Goal: Task Accomplishment & Management: Use online tool/utility

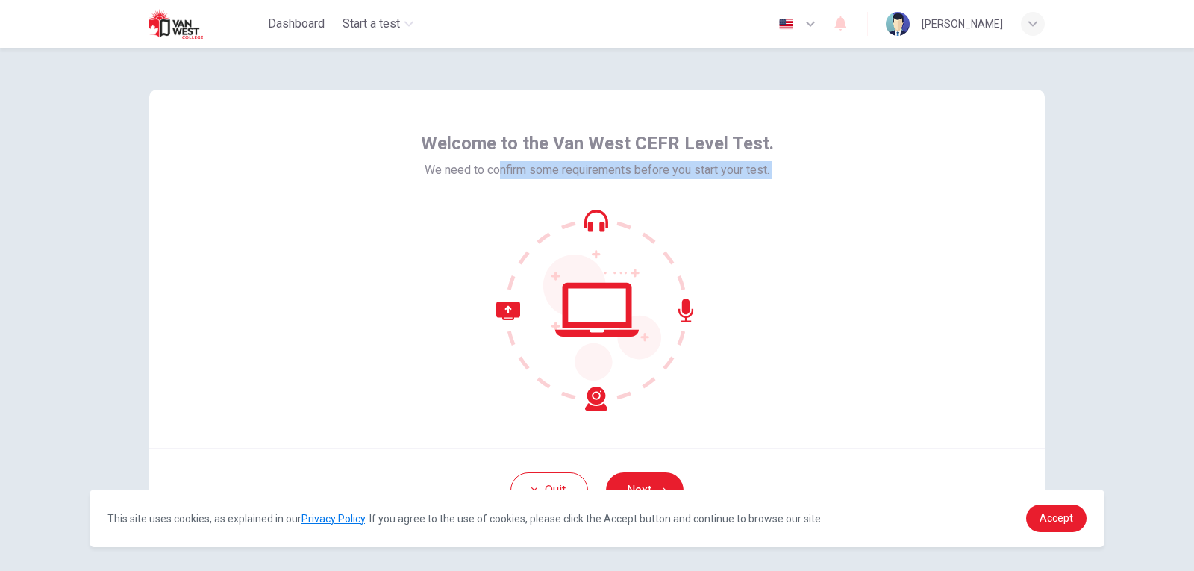
drag, startPoint x: 492, startPoint y: 176, endPoint x: 679, endPoint y: 228, distance: 193.8
click at [679, 228] on div "Welcome to the Van West CEFR Level Test. We need to confirm some requirements b…" at bounding box center [597, 270] width 353 height 279
click at [685, 241] on icon at bounding box center [597, 310] width 202 height 202
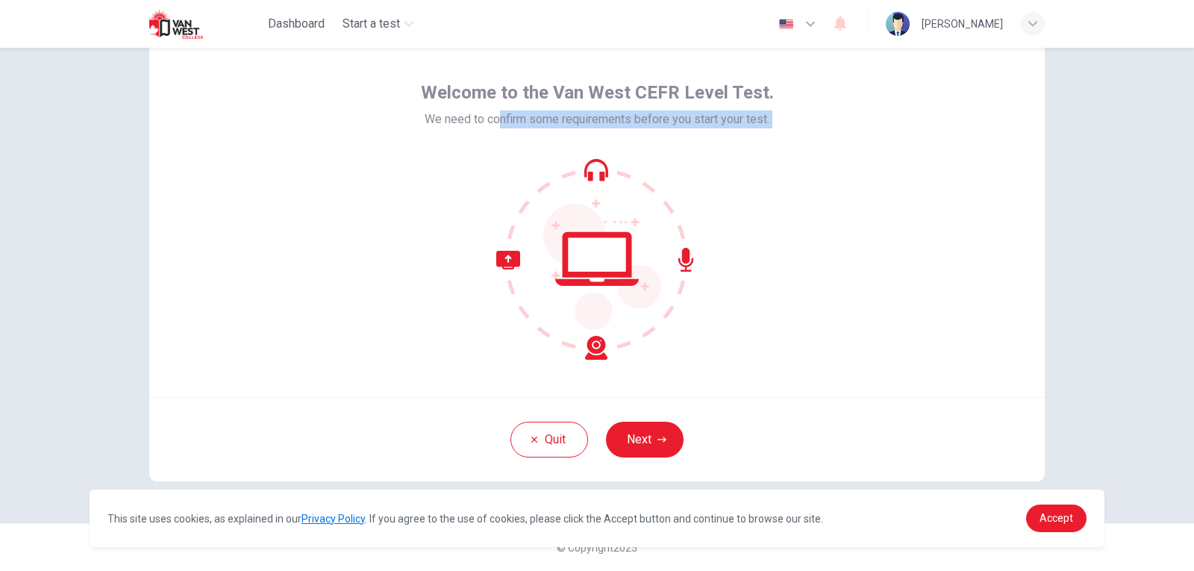
click at [537, 155] on div "Welcome to the Van West CEFR Level Test. We need to confirm some requirements b…" at bounding box center [597, 220] width 353 height 279
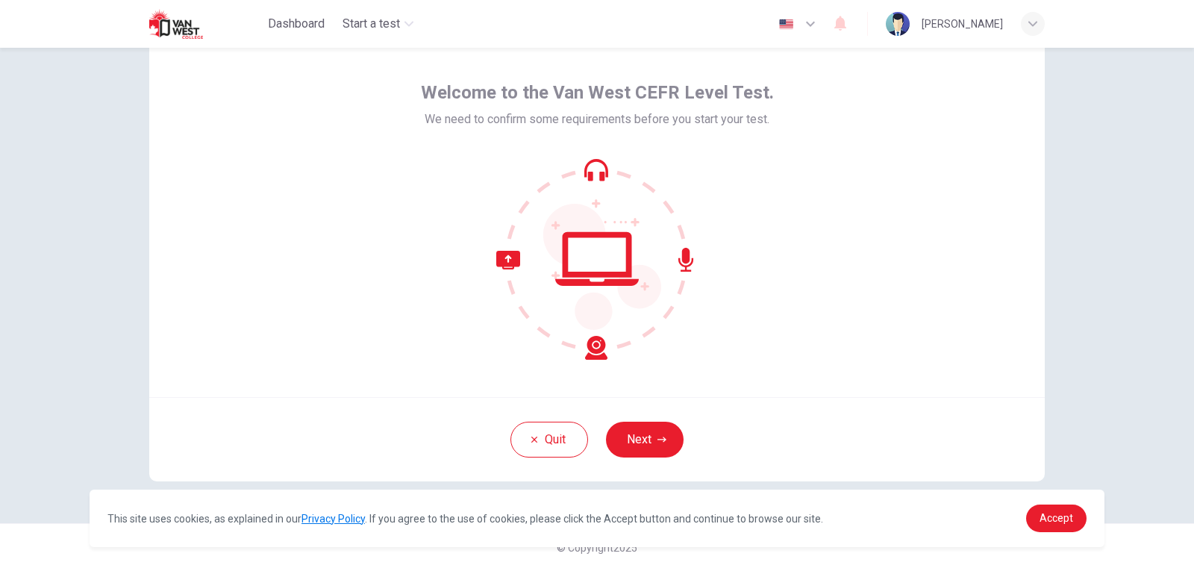
click at [496, 254] on icon at bounding box center [551, 305] width 111 height 109
click at [628, 440] on button "Next" at bounding box center [645, 440] width 78 height 36
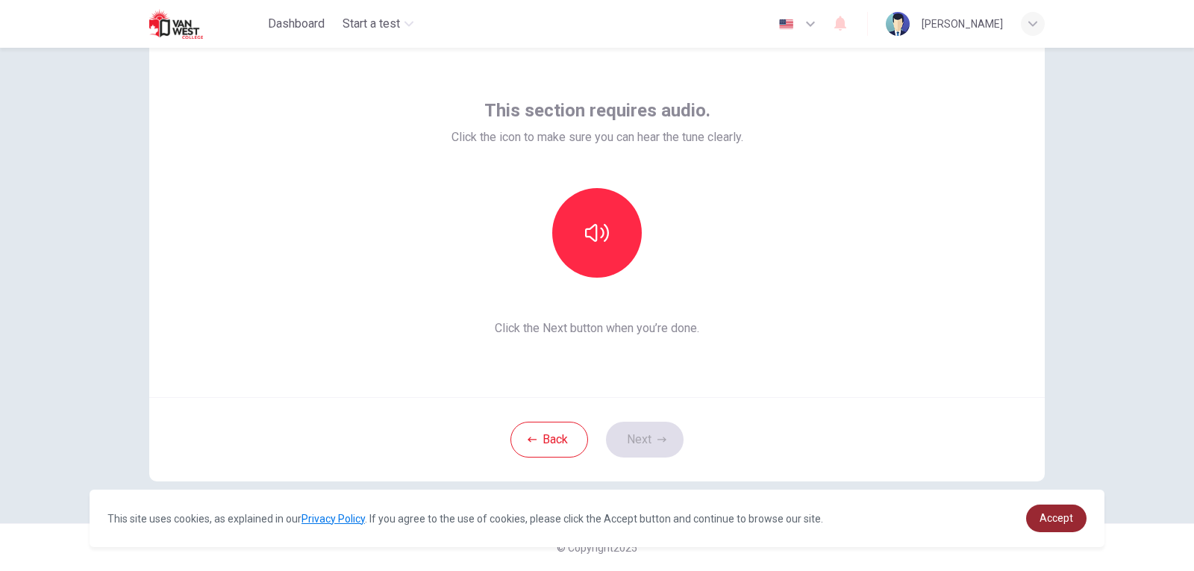
click at [1058, 510] on link "Accept" at bounding box center [1056, 519] width 60 height 28
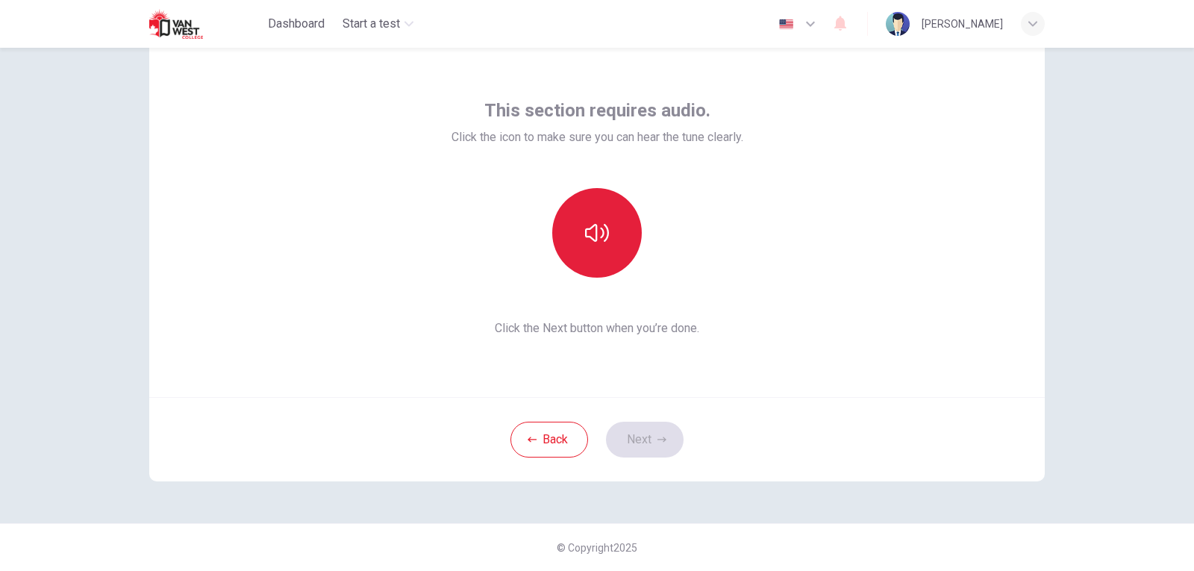
click at [591, 235] on icon "button" at bounding box center [597, 233] width 24 height 24
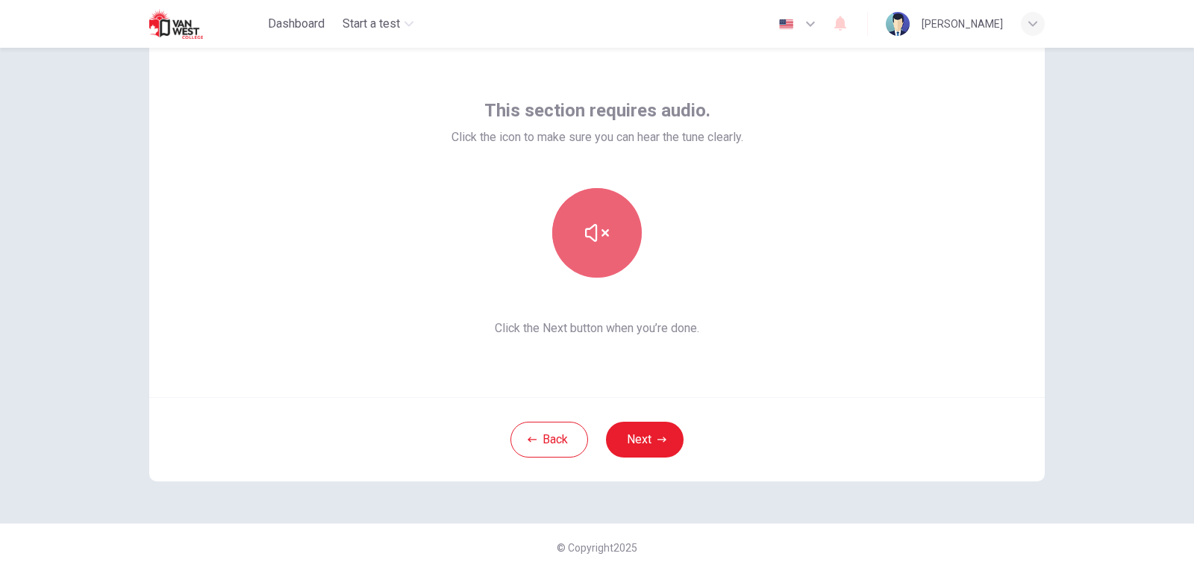
click at [620, 242] on button "button" at bounding box center [597, 233] width 90 height 90
click at [859, 229] on div "This section requires audio. Click the icon to make sure you can hear the tune …" at bounding box center [597, 218] width 896 height 358
click at [620, 244] on button "button" at bounding box center [597, 233] width 90 height 90
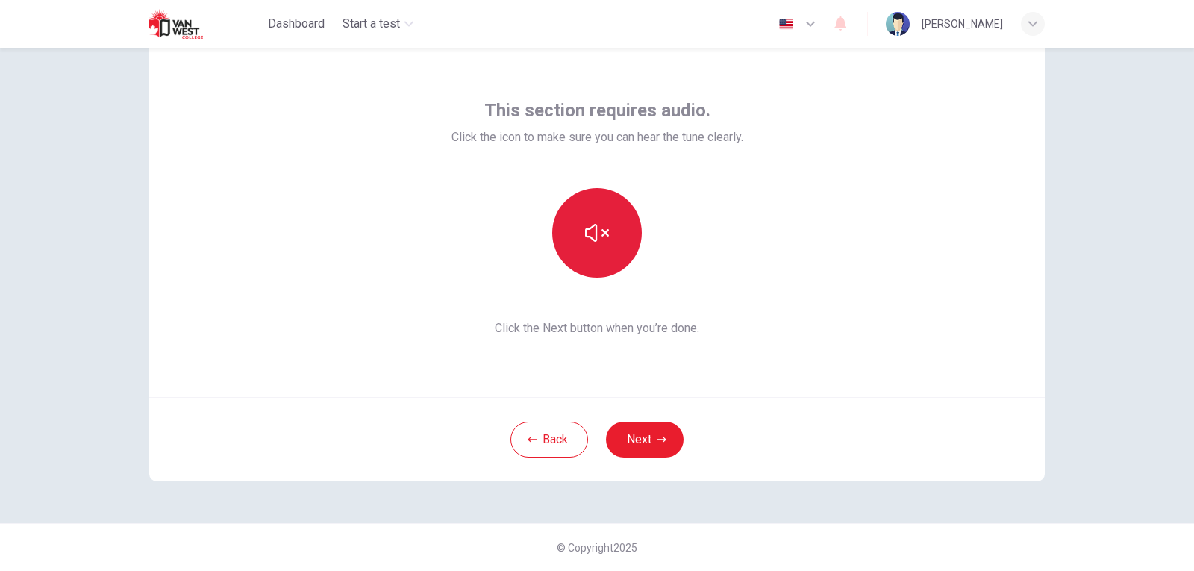
click at [620, 244] on button "button" at bounding box center [597, 233] width 90 height 90
click at [585, 254] on button "button" at bounding box center [597, 233] width 90 height 90
click at [585, 238] on icon "button" at bounding box center [597, 233] width 24 height 24
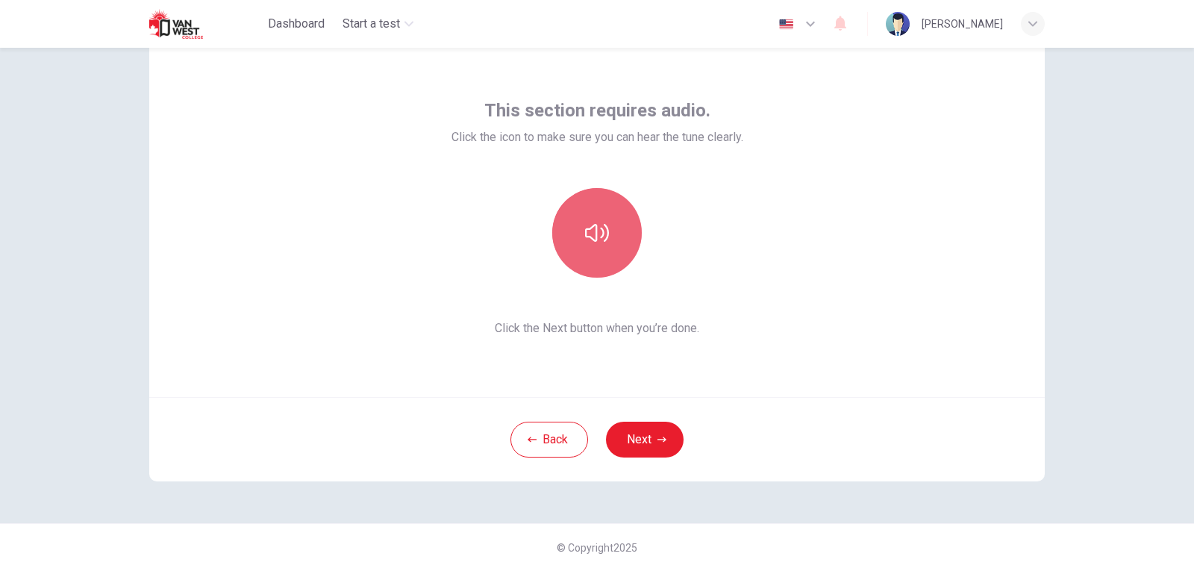
click at [585, 238] on icon "button" at bounding box center [597, 233] width 24 height 24
click at [570, 222] on button "button" at bounding box center [597, 233] width 90 height 90
click at [608, 240] on button "button" at bounding box center [597, 233] width 90 height 90
click at [673, 425] on div "Back Next" at bounding box center [597, 439] width 896 height 84
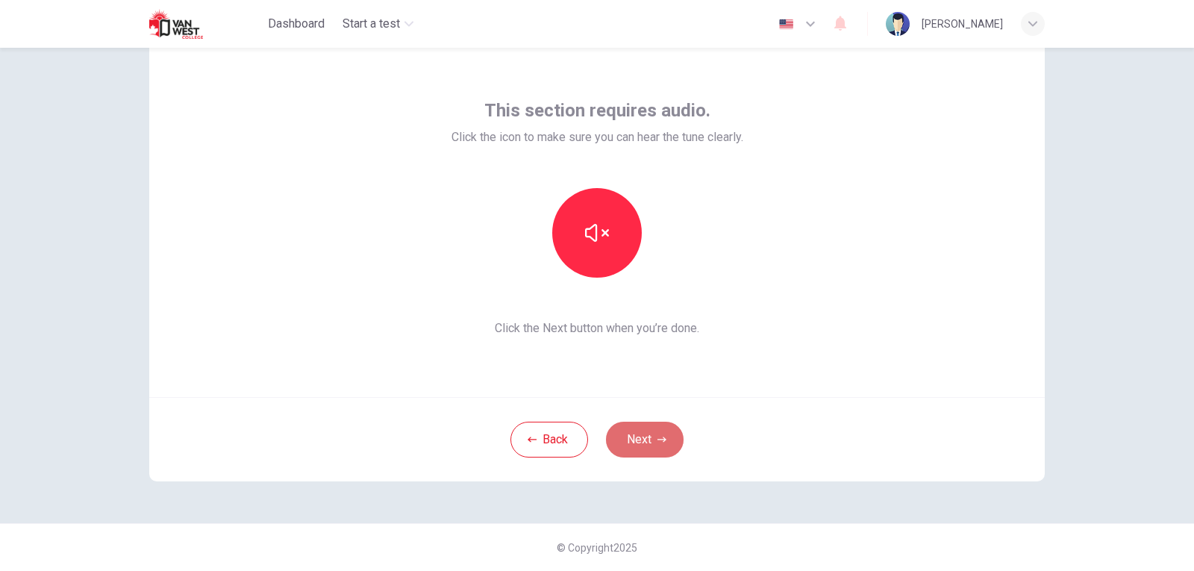
click at [662, 428] on button "Next" at bounding box center [645, 440] width 78 height 36
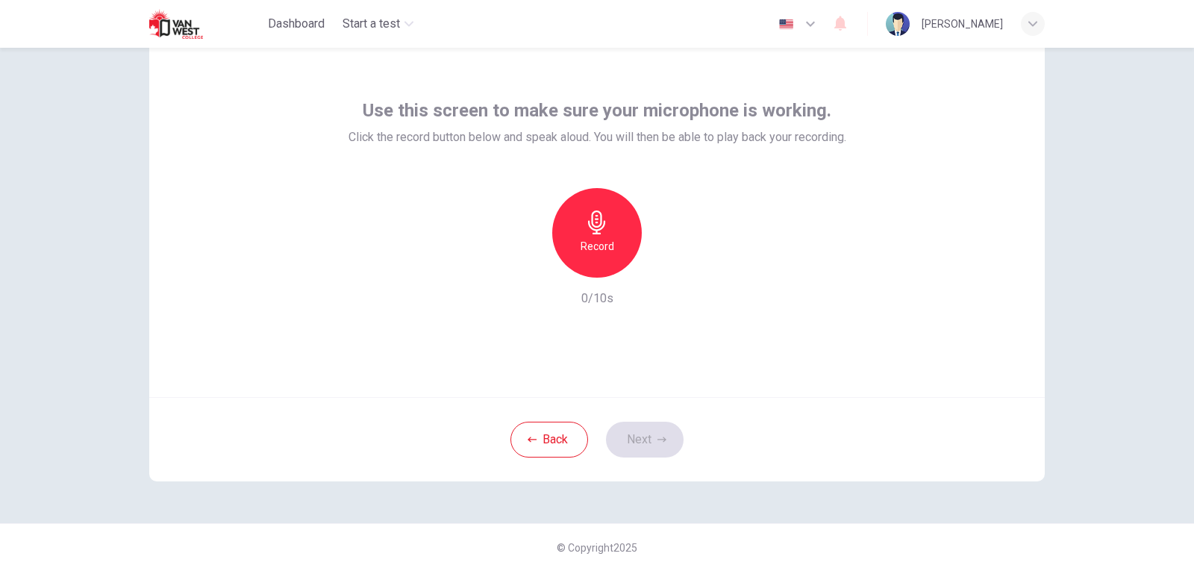
click at [593, 252] on h6 "Record" at bounding box center [598, 246] width 34 height 18
click at [604, 232] on icon "button" at bounding box center [597, 223] width 24 height 24
click at [654, 270] on div "button" at bounding box center [666, 266] width 24 height 24
click at [532, 266] on div "button" at bounding box center [529, 266] width 24 height 24
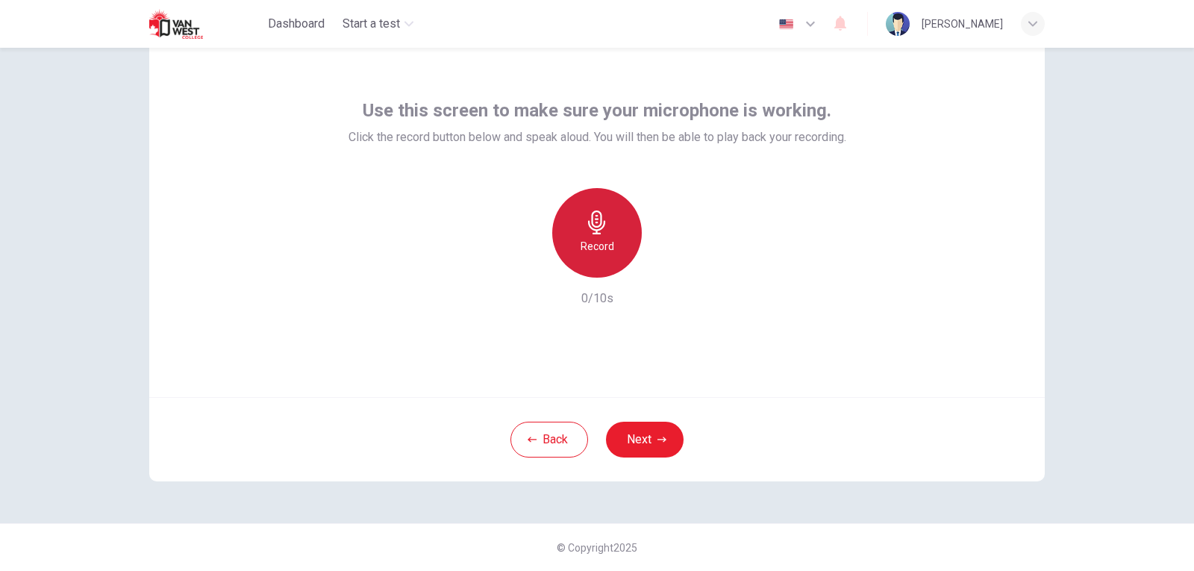
click at [583, 253] on h6 "Record" at bounding box center [598, 246] width 34 height 18
click at [598, 245] on h6 "Stop" at bounding box center [597, 246] width 22 height 18
click at [659, 260] on icon "button" at bounding box center [665, 265] width 15 height 15
click at [566, 228] on div "Record" at bounding box center [597, 233] width 90 height 90
click at [605, 240] on div "Stop" at bounding box center [597, 233] width 90 height 90
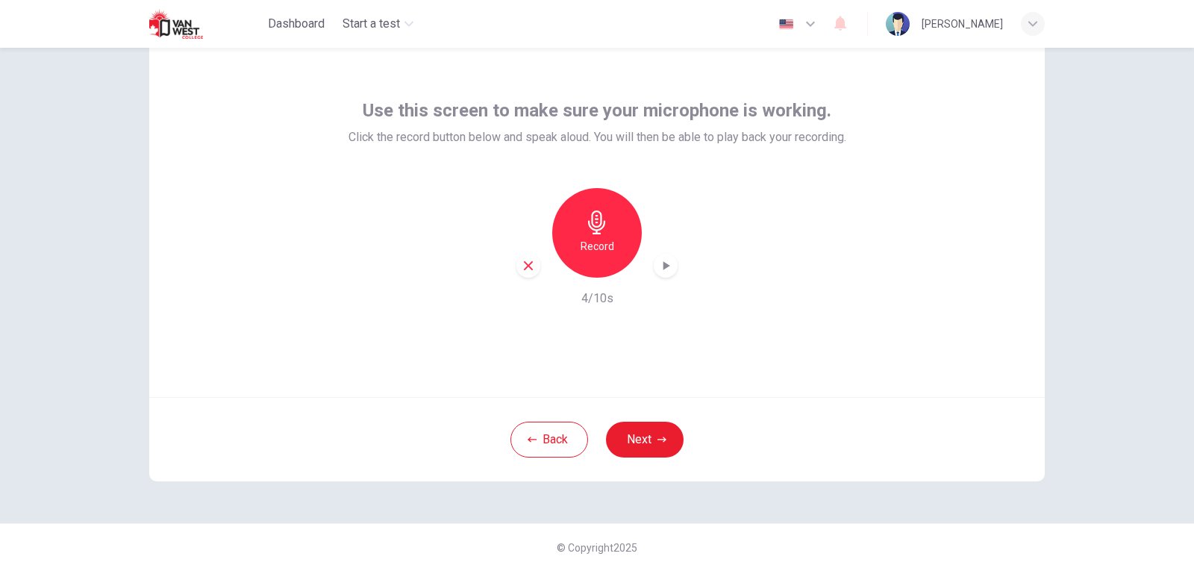
click at [664, 267] on icon "button" at bounding box center [667, 265] width 7 height 9
click at [674, 273] on div "Record 4/10s" at bounding box center [598, 247] width 498 height 119
click at [654, 267] on div "button" at bounding box center [666, 266] width 24 height 24
click at [599, 247] on h6 "Record" at bounding box center [598, 246] width 34 height 18
click at [613, 231] on div "Stop" at bounding box center [597, 233] width 90 height 90
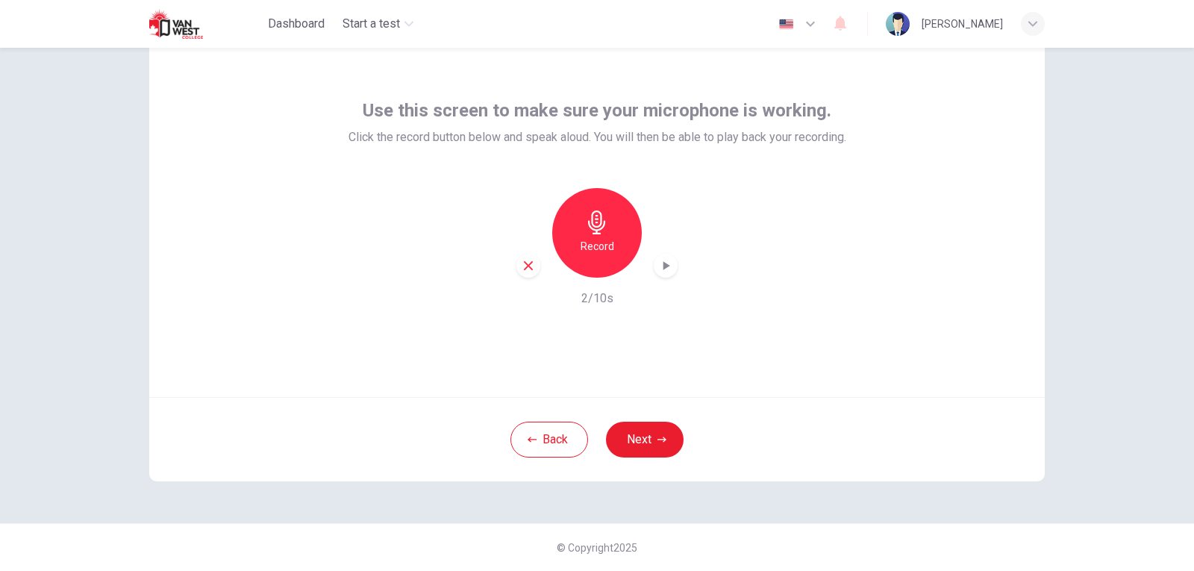
click at [723, 342] on div "Use this screen to make sure your microphone is working. Click the record butto…" at bounding box center [597, 218] width 896 height 358
click at [616, 236] on div "Record" at bounding box center [597, 233] width 90 height 90
click at [588, 227] on icon "button" at bounding box center [596, 223] width 17 height 24
click at [658, 267] on icon "button" at bounding box center [665, 265] width 15 height 15
click at [661, 267] on icon "button" at bounding box center [666, 266] width 10 height 11
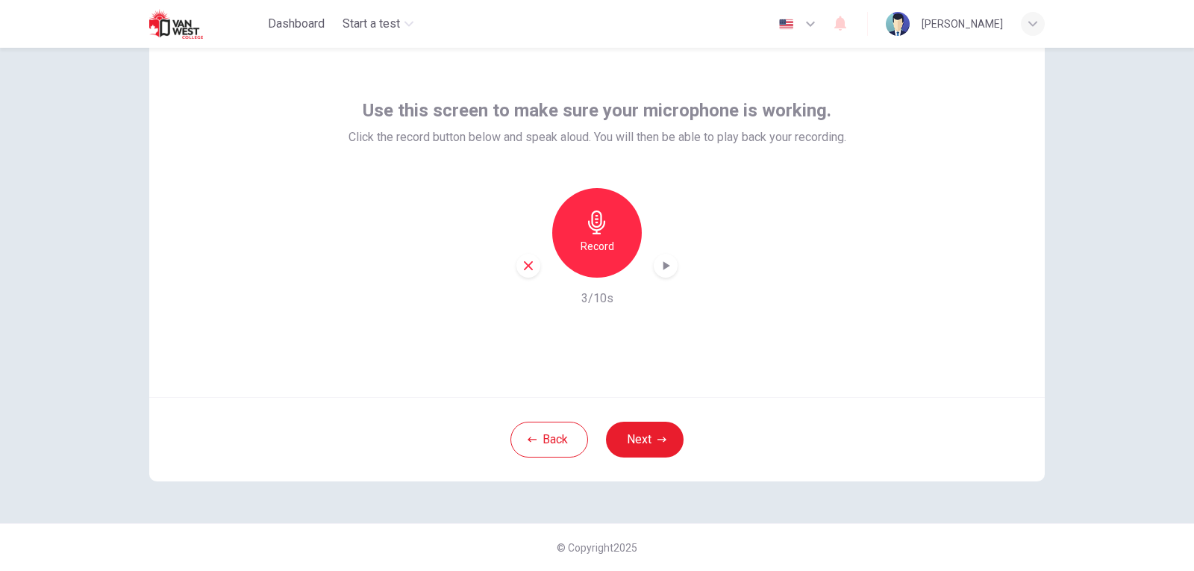
click at [526, 258] on div "button" at bounding box center [529, 266] width 24 height 24
click at [573, 447] on button "Back" at bounding box center [550, 440] width 78 height 36
